Goal: Feedback & Contribution: Submit feedback/report problem

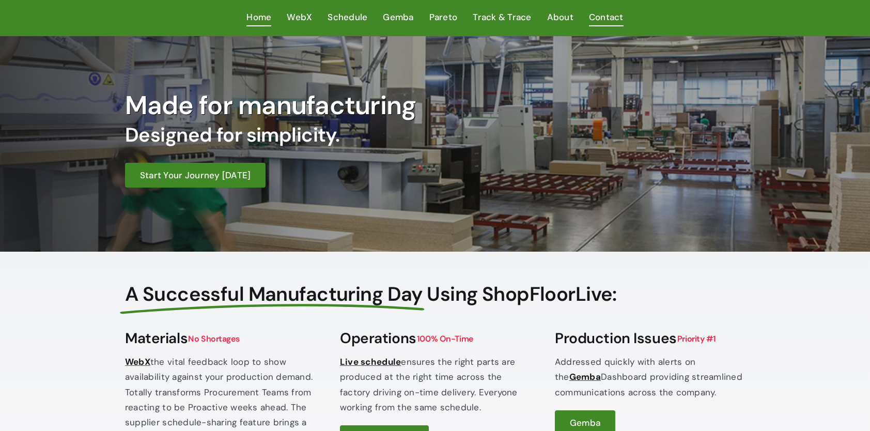
click at [605, 13] on span "Contact" at bounding box center [606, 17] width 35 height 15
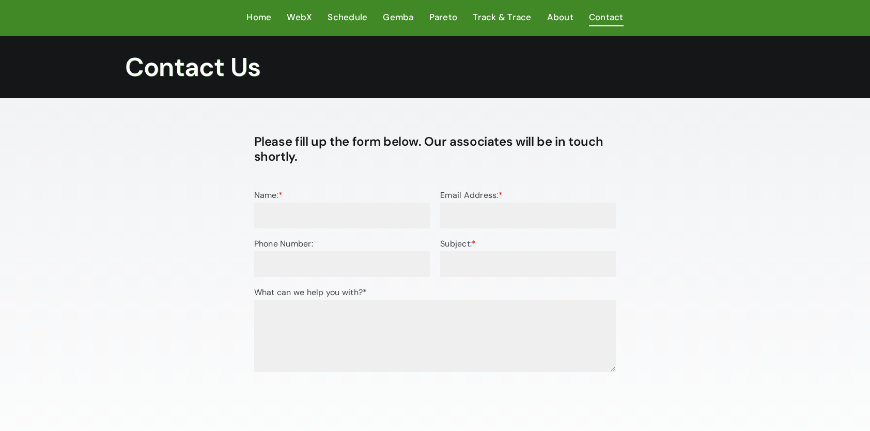
scroll to position [103, 0]
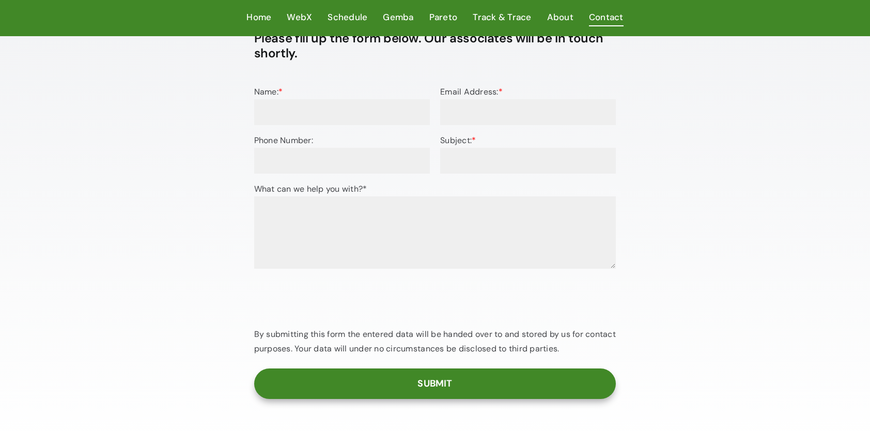
click at [322, 117] on input "Name: *" at bounding box center [342, 112] width 176 height 26
type input "Keith"
type input "M"
type input "ktm471@yahoo.com"
click at [511, 172] on input "Subject: *" at bounding box center [528, 161] width 176 height 26
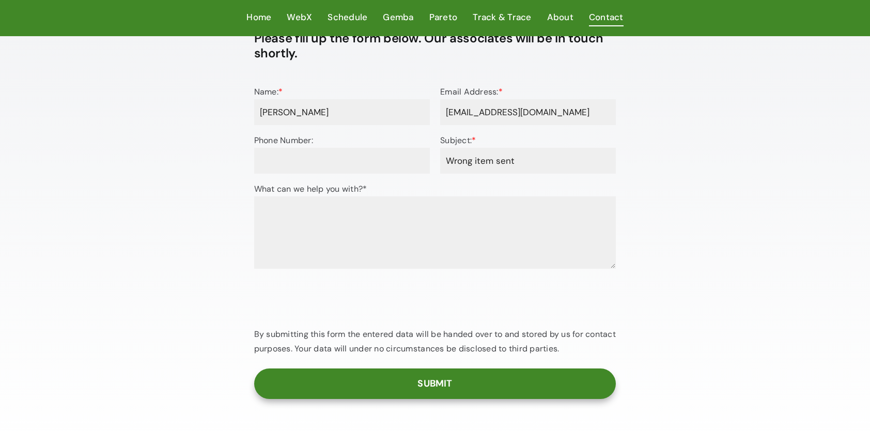
type input "Wrong item sent"
click at [440, 226] on textarea "What can we help you with?*" at bounding box center [435, 232] width 362 height 72
click at [498, 212] on textarea "you shipped the wrong item to my house- Order number 202470" at bounding box center [435, 232] width 362 height 72
click at [552, 217] on textarea "you shipped the wrong item to my house- Order number 202470" at bounding box center [435, 232] width 362 height 72
click at [393, 222] on textarea "you shipped the wrong item to my house- Order number 202470 august 14,2025" at bounding box center [435, 232] width 362 height 72
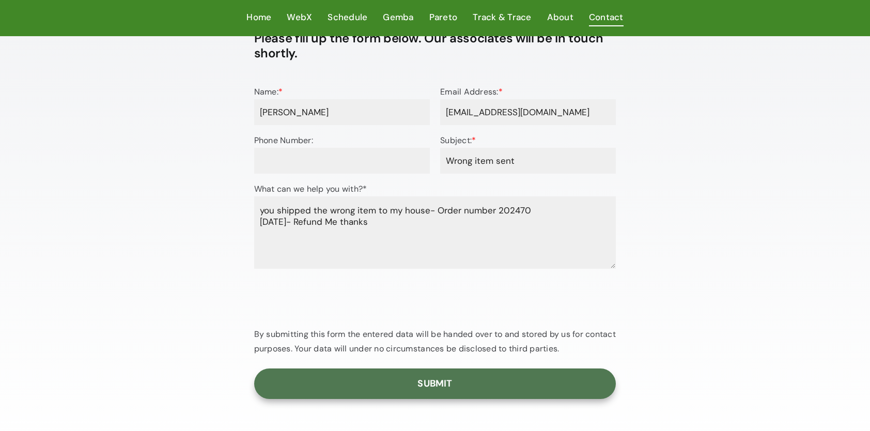
type textarea "you shipped the wrong item to my house- Order number 202470 august 14,2025- Ref…"
click at [415, 375] on input "Submit" at bounding box center [435, 383] width 362 height 30
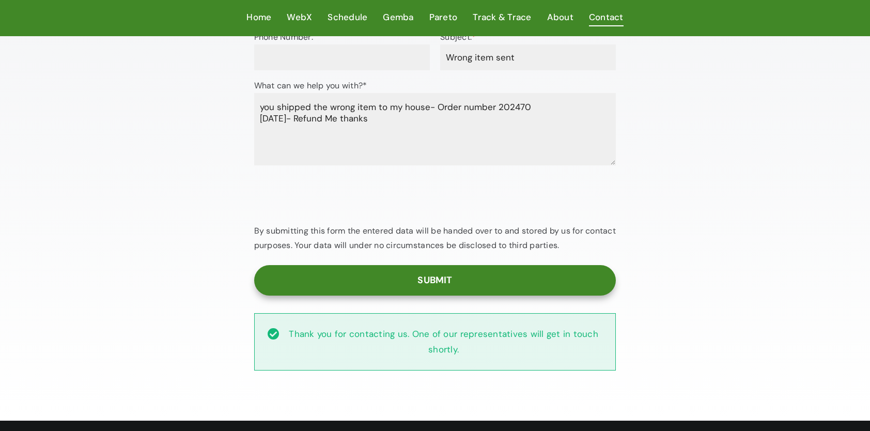
scroll to position [52, 0]
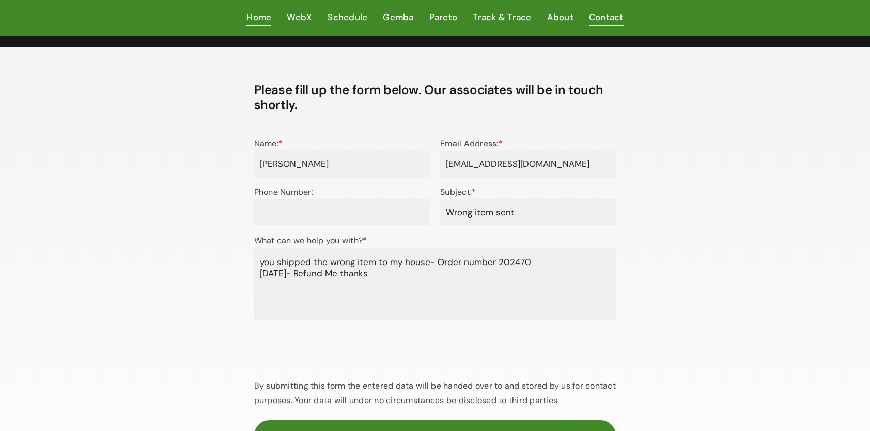
click at [265, 21] on span "Home" at bounding box center [259, 17] width 25 height 15
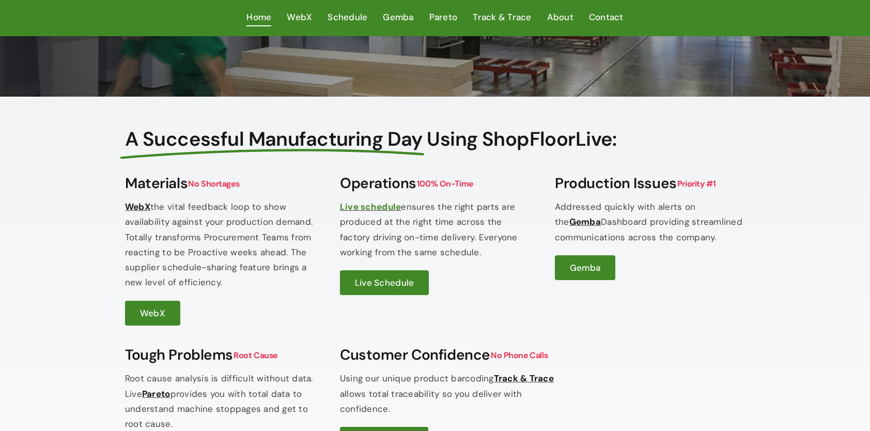
scroll to position [52, 0]
